Goal: Transaction & Acquisition: Purchase product/service

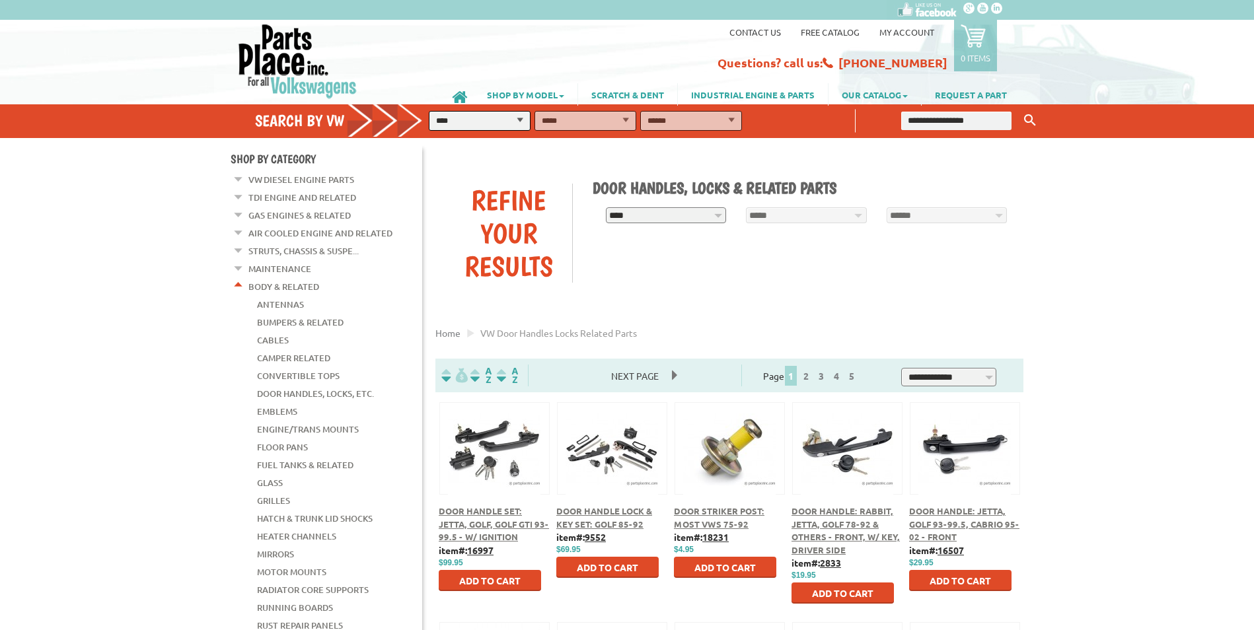
click at [839, 518] on div "Door Handle: Rabbit, Jetta, Golf 78-92 & Others - Front, w/ Key, Driver Side" at bounding box center [847, 531] width 111 height 52
click at [858, 455] on button at bounding box center [847, 446] width 85 height 22
click at [970, 494] on img at bounding box center [964, 449] width 93 height 93
click at [977, 440] on button at bounding box center [964, 446] width 85 height 22
click at [498, 457] on button at bounding box center [494, 446] width 85 height 22
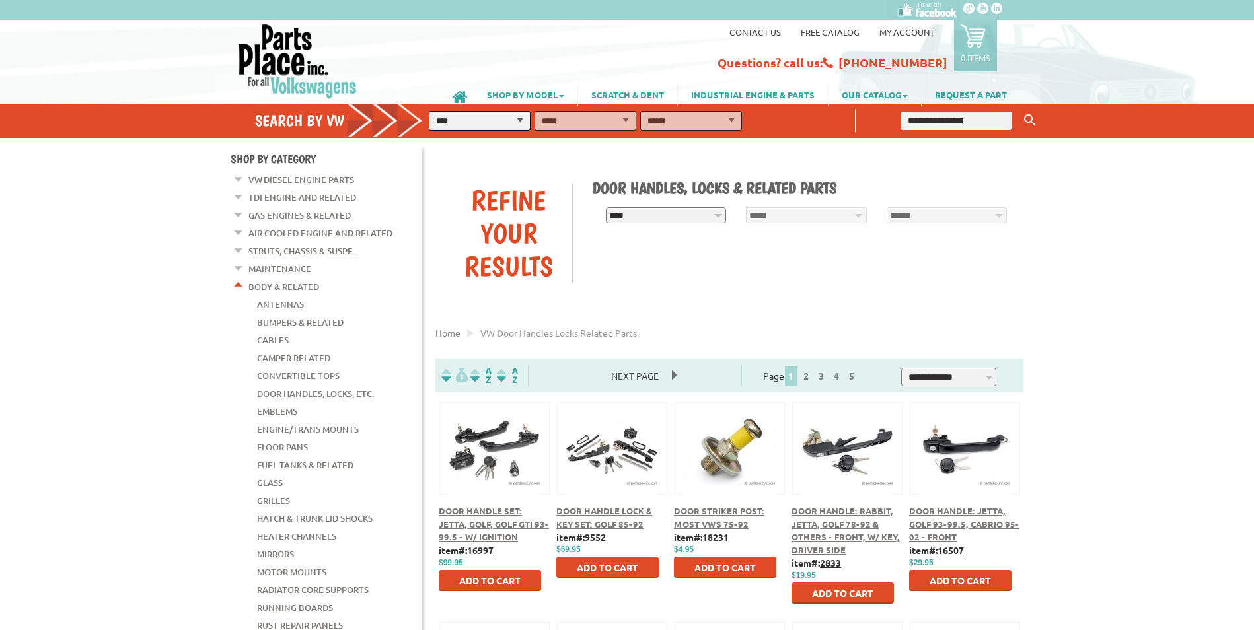
click at [601, 512] on span "Door Handle Lock & Key Set: Golf 85-92" at bounding box center [604, 517] width 96 height 24
